Goal: Information Seeking & Learning: Learn about a topic

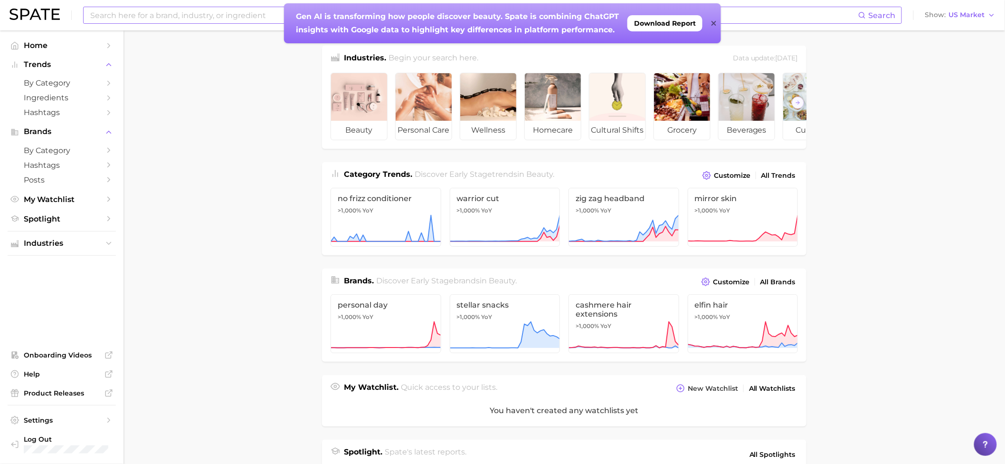
click at [201, 9] on input at bounding box center [473, 15] width 769 height 16
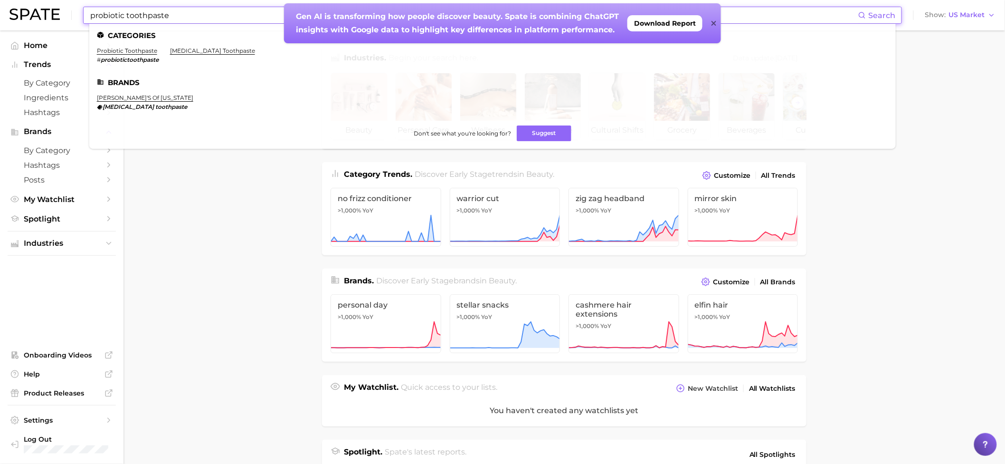
type input "probiotic toothpaste"
click at [717, 24] on div "Gen AI is transforming how people discover beauty. Spate is combining ChatGPT i…" at bounding box center [502, 23] width 437 height 40
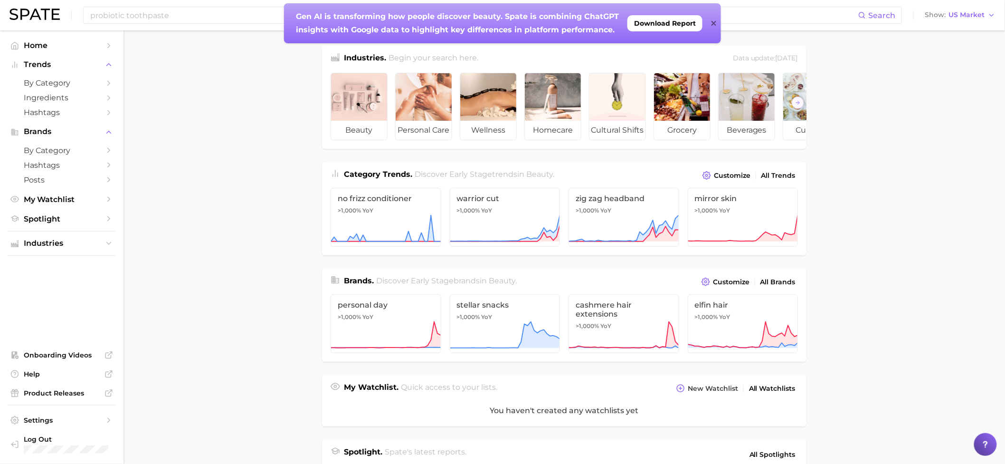
click at [712, 22] on icon at bounding box center [713, 23] width 5 height 8
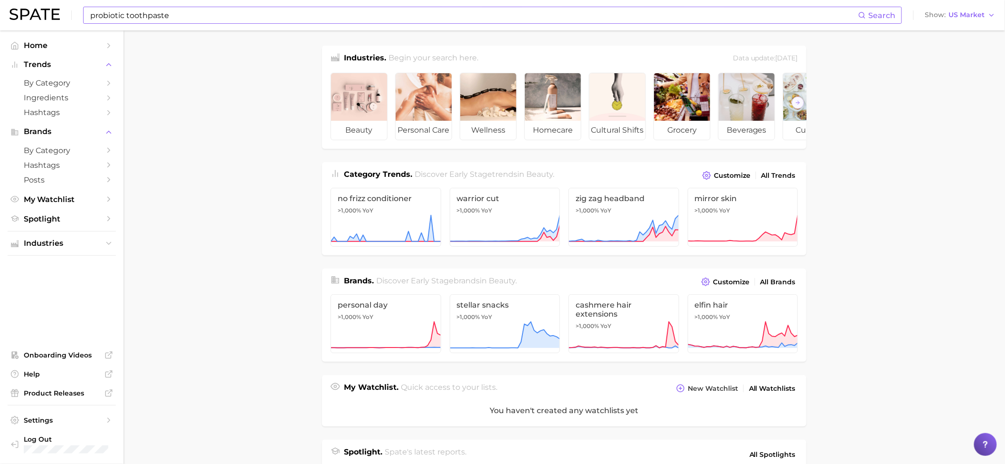
click at [204, 8] on input "probiotic toothpaste" at bounding box center [473, 15] width 769 height 16
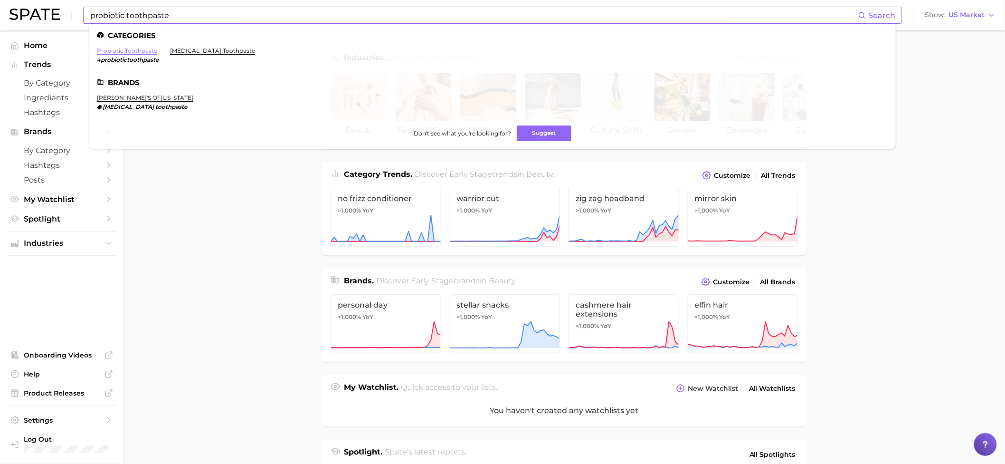
click at [148, 53] on link "probiotic toothpaste" at bounding box center [127, 50] width 60 height 7
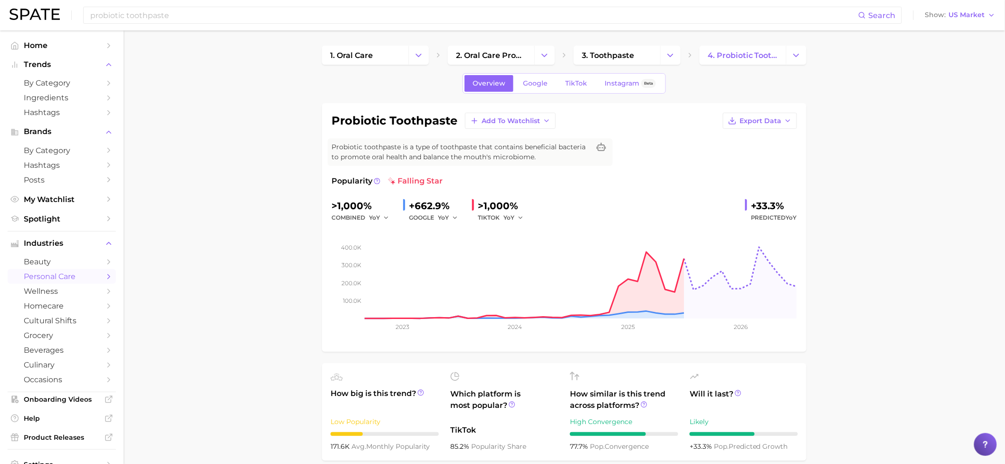
click at [225, 4] on div "probiotic toothpaste Search Show US Market" at bounding box center [502, 15] width 986 height 30
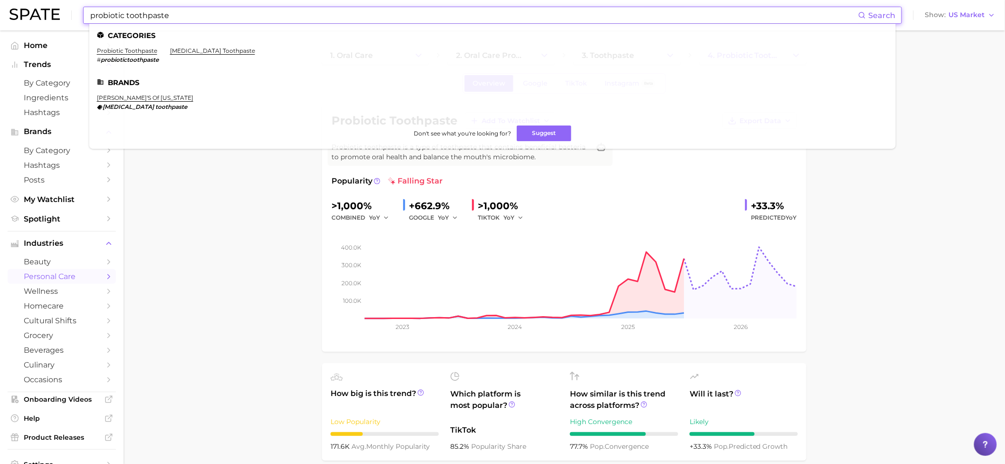
click at [215, 16] on input "probiotic toothpaste" at bounding box center [473, 15] width 769 height 16
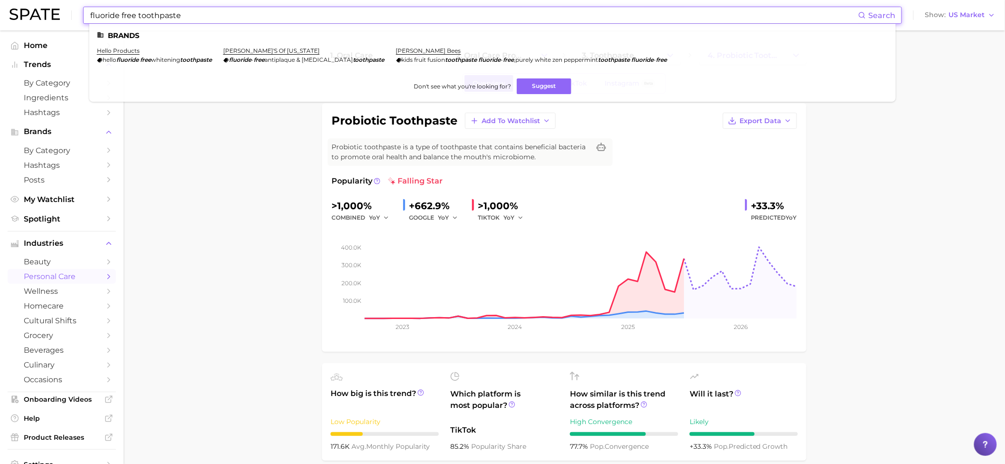
click at [121, 13] on input "fluoride free toothpaste" at bounding box center [473, 15] width 769 height 16
click at [164, 60] on span "whitening" at bounding box center [165, 59] width 29 height 7
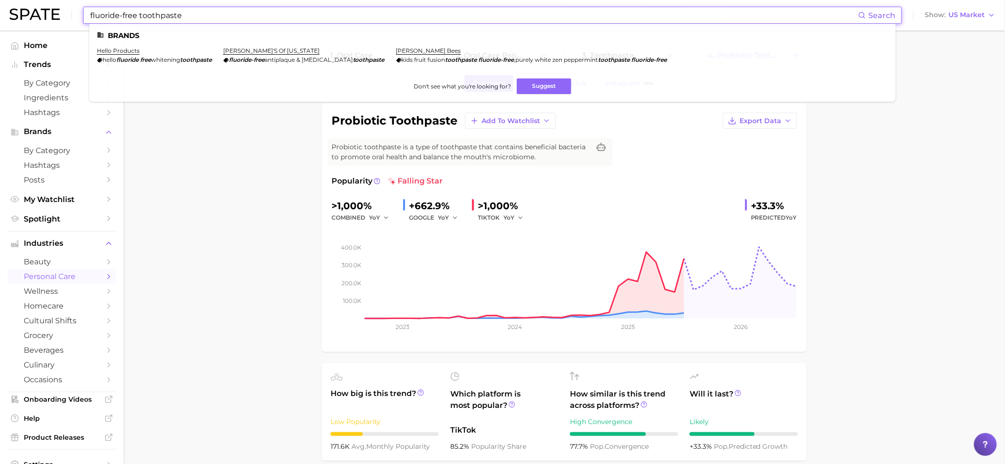
click at [139, 14] on input "fluoride-free toothpaste" at bounding box center [473, 15] width 769 height 16
drag, startPoint x: 133, startPoint y: 17, endPoint x: 41, endPoint y: 15, distance: 91.7
click at [41, 14] on div "fluoride-free toothpaste Search Brands hello products hello fluoride free [MEDI…" at bounding box center [502, 15] width 986 height 30
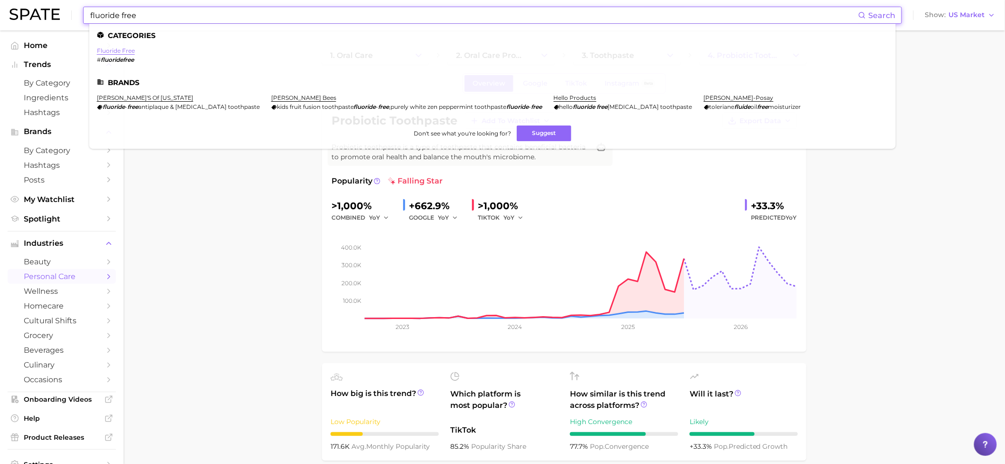
type input "fluoride free"
click at [126, 51] on link "fluoride free" at bounding box center [116, 50] width 38 height 7
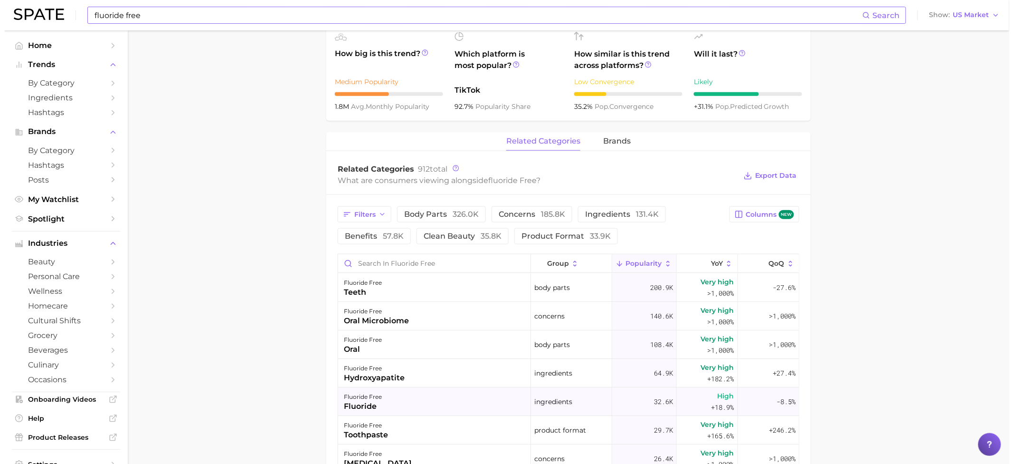
scroll to position [16, 0]
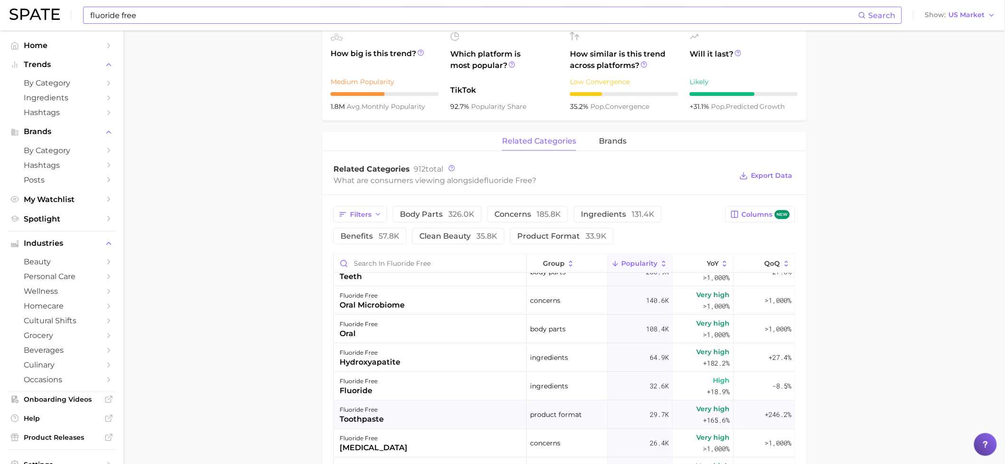
click at [386, 415] on div "fluoride free toothpaste" at bounding box center [430, 414] width 193 height 28
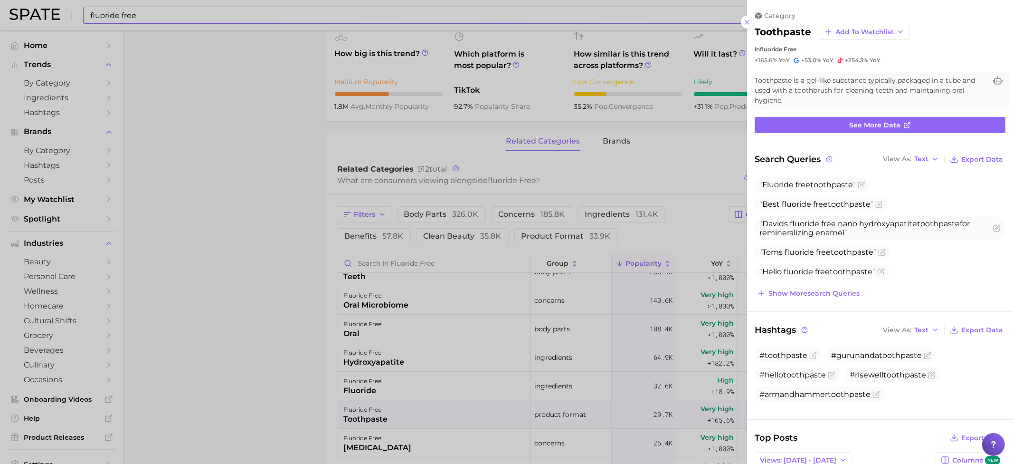
scroll to position [0, 0]
click at [783, 61] on span "YoY" at bounding box center [784, 61] width 11 height 8
